Goal: Transaction & Acquisition: Purchase product/service

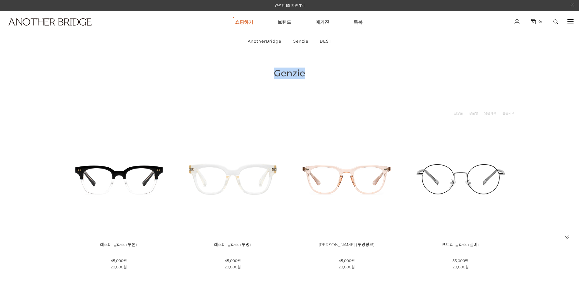
drag, startPoint x: 276, startPoint y: 73, endPoint x: 318, endPoint y: 79, distance: 42.7
copy div "Genzie"
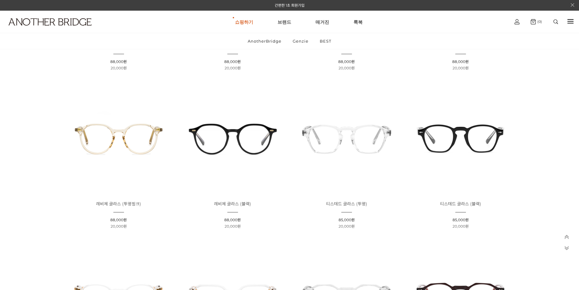
scroll to position [882, 0]
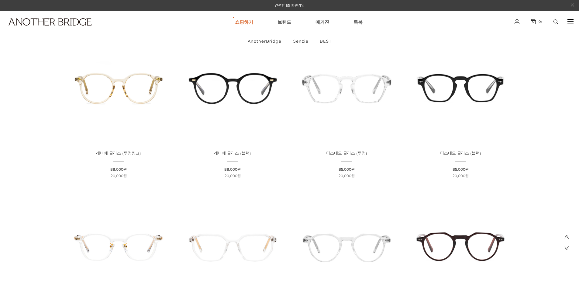
click at [352, 89] on img at bounding box center [347, 88] width 110 height 110
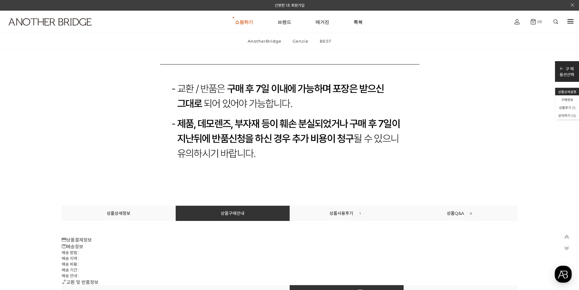
scroll to position [6690, 0]
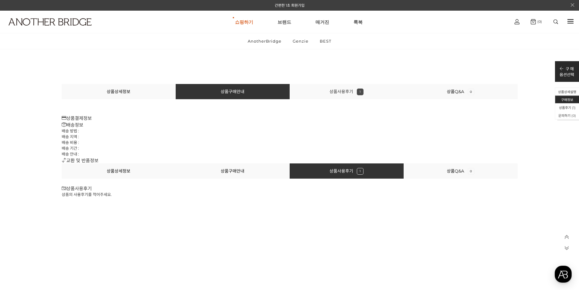
click at [338, 89] on link "상품사용후기 1" at bounding box center [347, 91] width 34 height 5
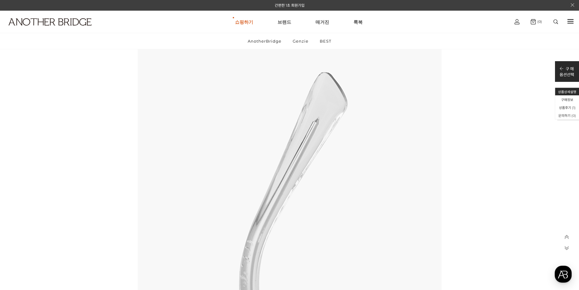
scroll to position [4292, 0]
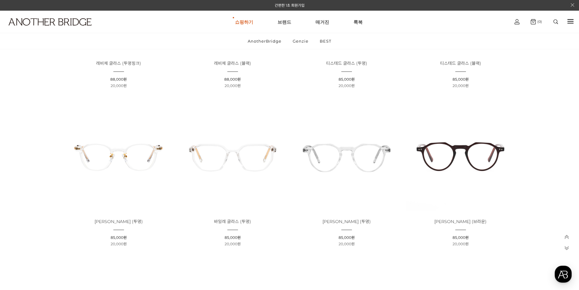
scroll to position [1034, 0]
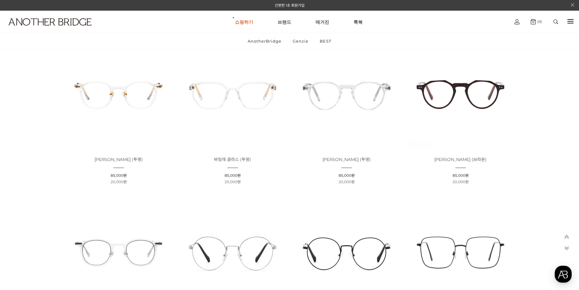
click at [349, 98] on img at bounding box center [347, 94] width 110 height 110
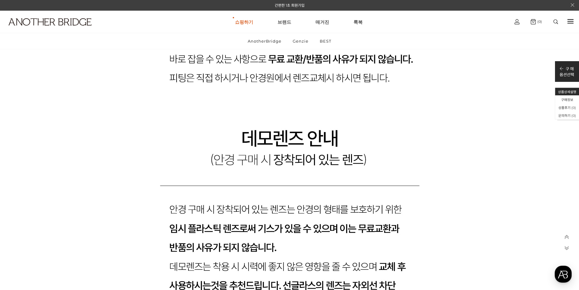
scroll to position [5687, 0]
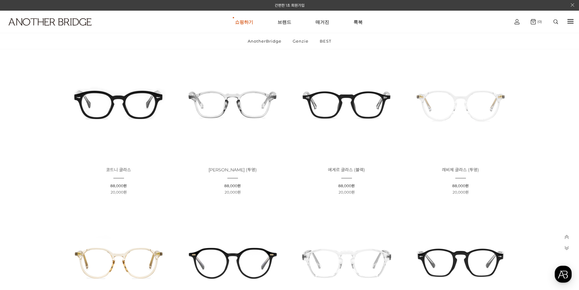
scroll to position [699, 0]
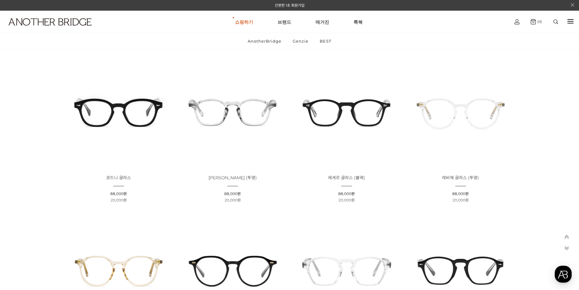
click at [456, 119] on img at bounding box center [461, 112] width 110 height 110
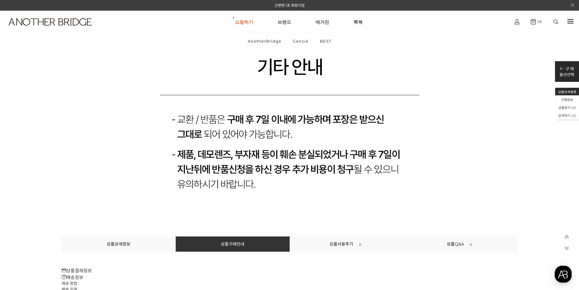
scroll to position [6873, 0]
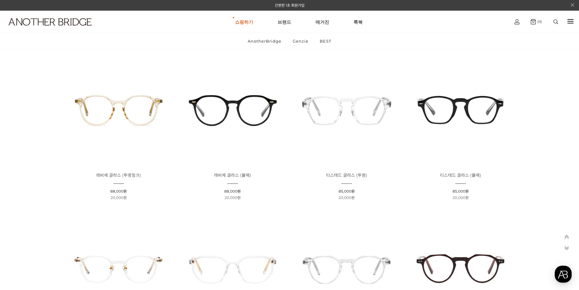
scroll to position [846, 0]
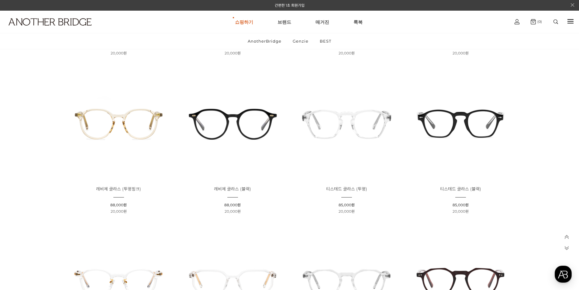
click at [349, 121] on img at bounding box center [347, 123] width 110 height 110
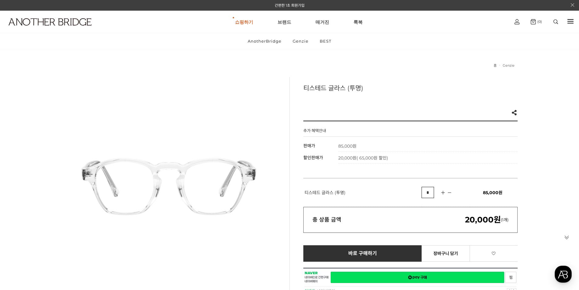
scroll to position [152, 0]
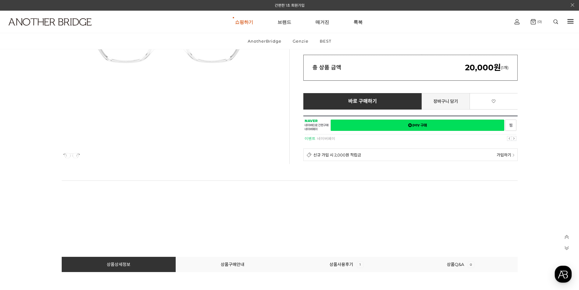
click at [448, 104] on link "장바구니 담기" at bounding box center [446, 101] width 48 height 16
